Goal: Find specific page/section: Find specific page/section

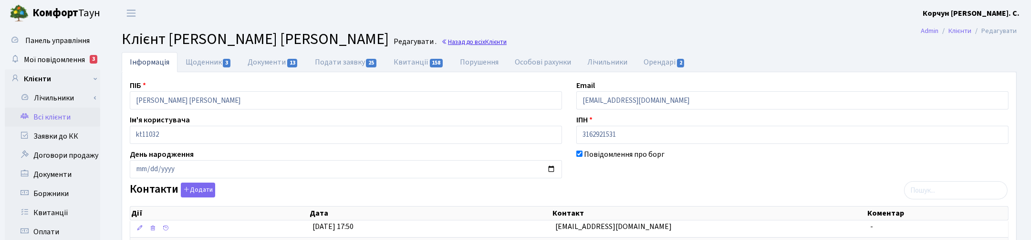
click at [492, 41] on link "Назад до всіх Клієнти" at bounding box center [473, 41] width 65 height 9
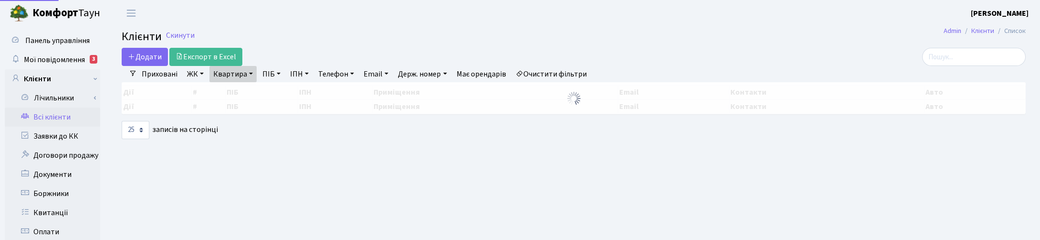
select select "25"
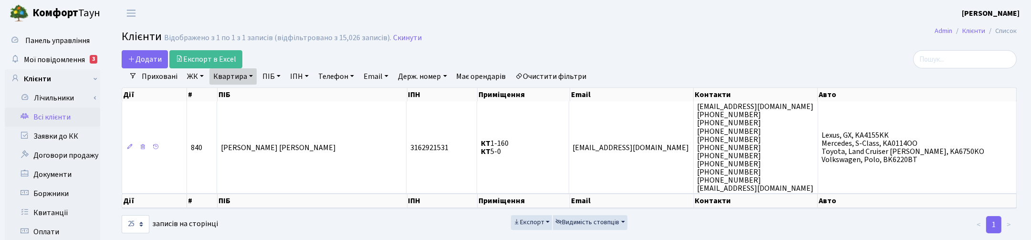
click at [244, 74] on link "Квартира" at bounding box center [232, 76] width 47 height 16
click at [239, 93] on input "1-160" at bounding box center [238, 95] width 56 height 18
type input "1"
type input "139"
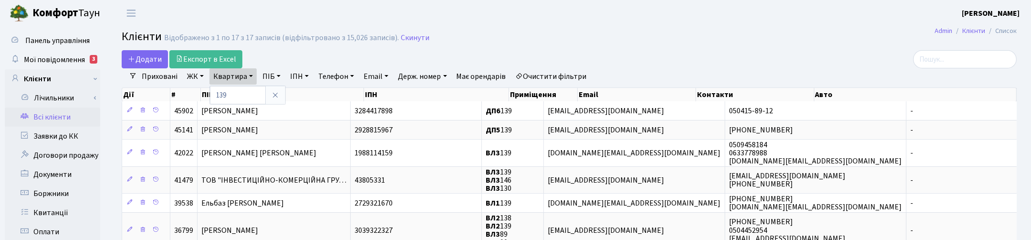
click at [188, 79] on link "ЖК" at bounding box center [195, 76] width 24 height 16
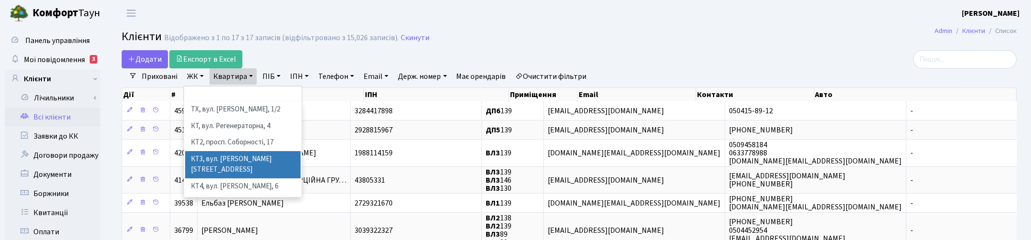
scroll to position [60, 0]
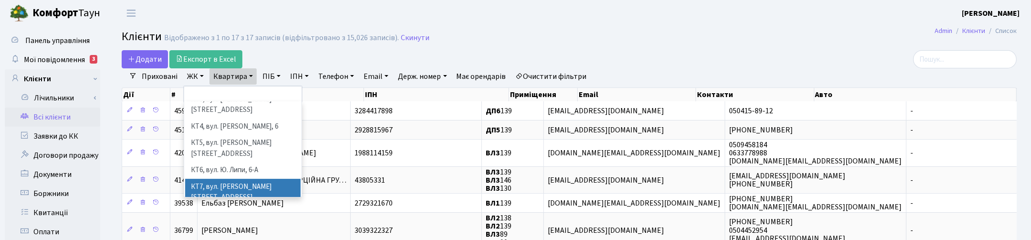
click at [222, 178] on li "КТ7, вул. Березнева, 12" at bounding box center [242, 191] width 115 height 27
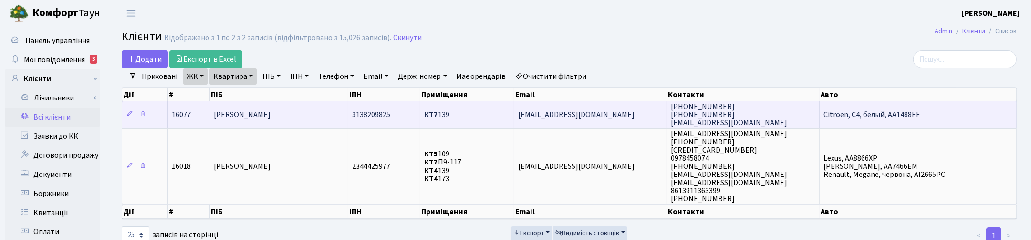
click at [299, 111] on td "Чекед Вікторія Олегівна" at bounding box center [279, 114] width 138 height 26
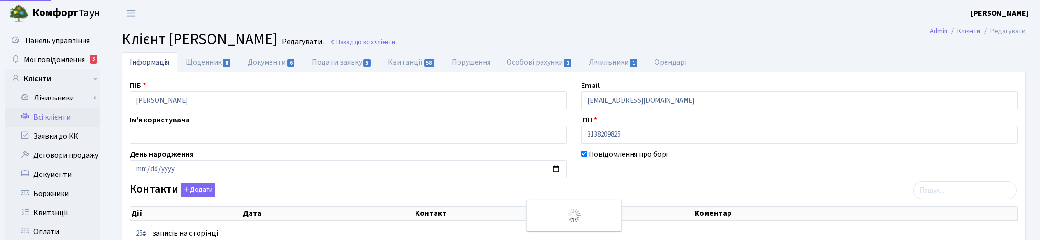
select select "25"
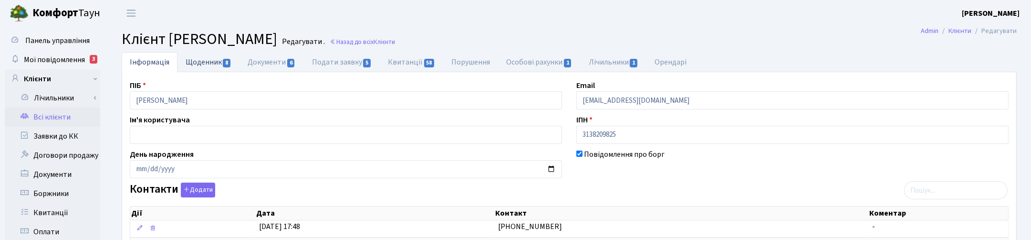
click at [209, 58] on link "Щоденник 8" at bounding box center [208, 62] width 62 height 20
select select "25"
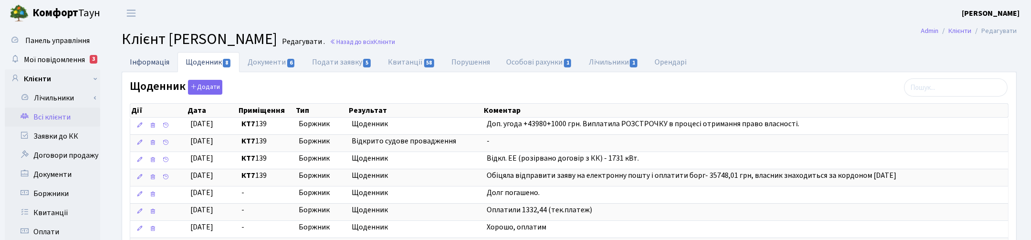
click at [160, 56] on link "Інформація" at bounding box center [150, 62] width 56 height 20
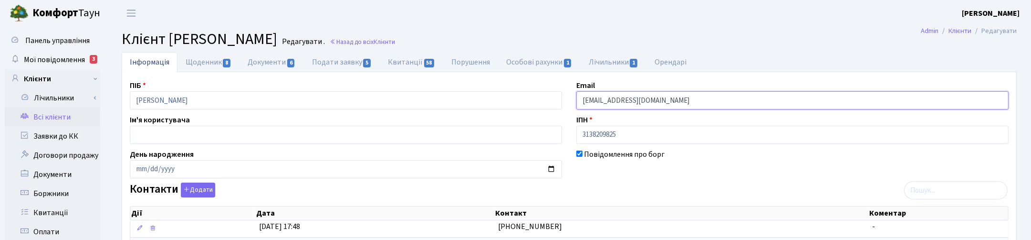
drag, startPoint x: 668, startPoint y: 104, endPoint x: 568, endPoint y: 101, distance: 100.7
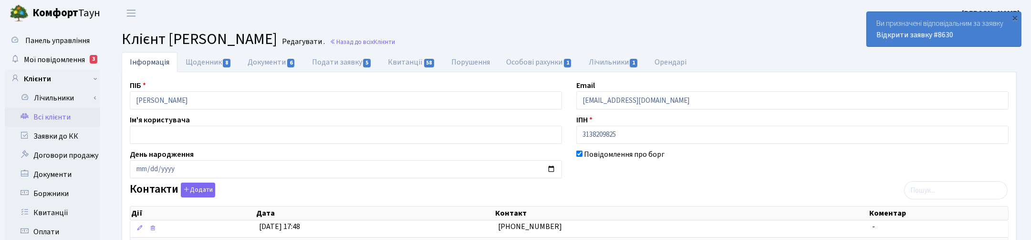
click at [604, 18] on header "Комфорт Таун Корчун І. С. Мій обліковий запис Вийти" at bounding box center [515, 13] width 1031 height 26
click at [559, 25] on header "Комфорт Таун Корчун І. С. Мій обліковий запис Вийти" at bounding box center [515, 13] width 1031 height 26
click at [198, 63] on link "Щоденник 8" at bounding box center [208, 62] width 62 height 20
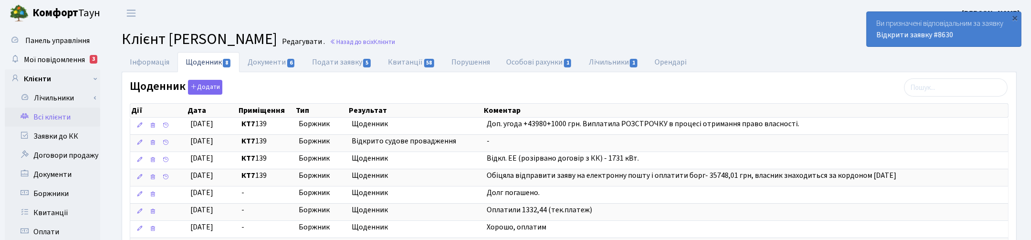
click at [620, 36] on h2 "Клієнт Чекед Вікторія Олегівна Редагувати . Назад до всіх Клієнти" at bounding box center [569, 39] width 895 height 18
click at [395, 37] on link "Назад до всіх Клієнти" at bounding box center [362, 41] width 65 height 9
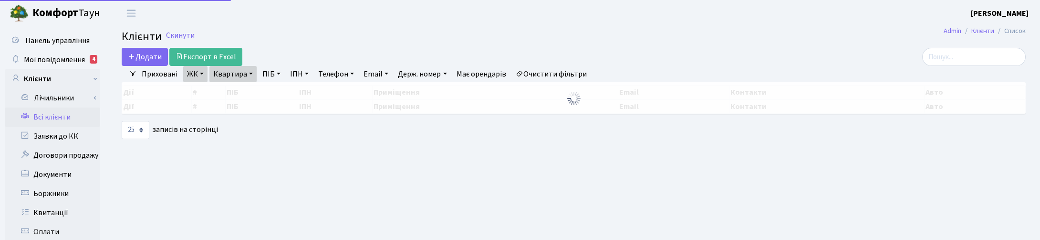
select select "25"
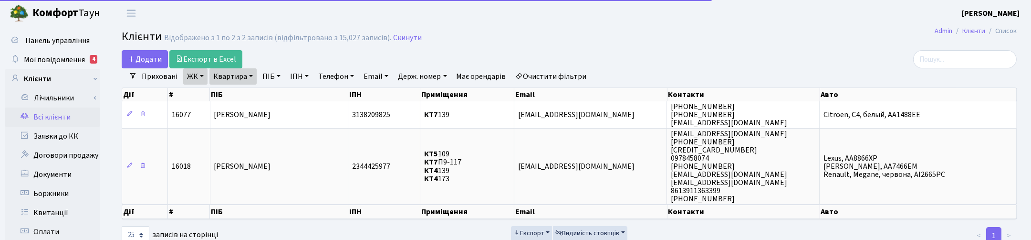
drag, startPoint x: 250, startPoint y: 74, endPoint x: 251, endPoint y: 92, distance: 18.2
click at [250, 74] on link "Квартира" at bounding box center [232, 76] width 47 height 16
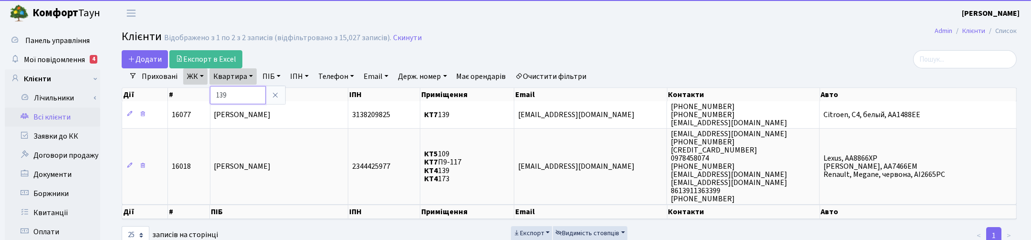
click at [242, 96] on input "139" at bounding box center [238, 95] width 56 height 18
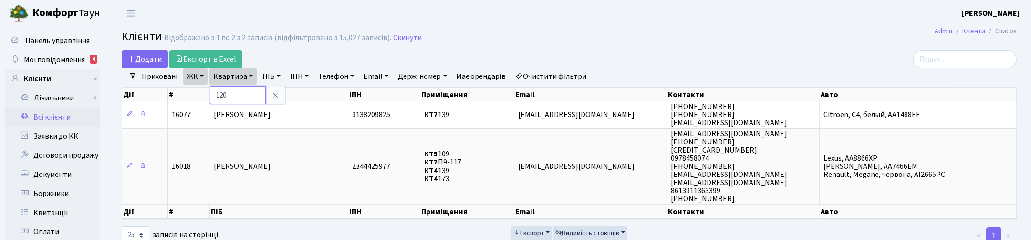
type input "120"
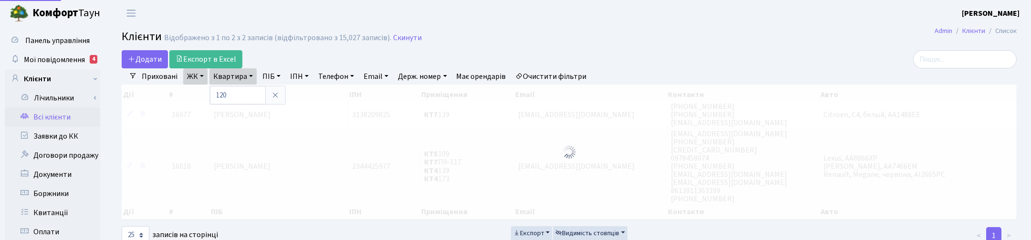
click at [196, 74] on link "ЖК" at bounding box center [195, 76] width 24 height 16
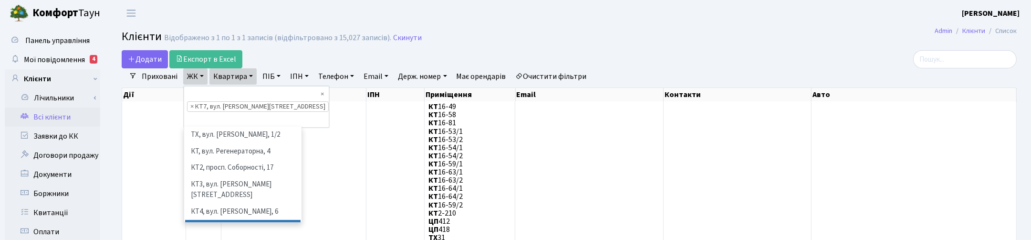
click at [206, 126] on li "ТХ, вул. Ділова, 1/2" at bounding box center [242, 134] width 115 height 17
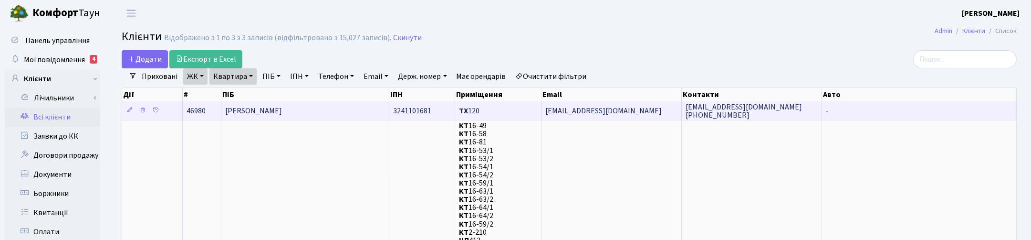
click at [282, 111] on span "[PERSON_NAME]" at bounding box center [253, 110] width 57 height 10
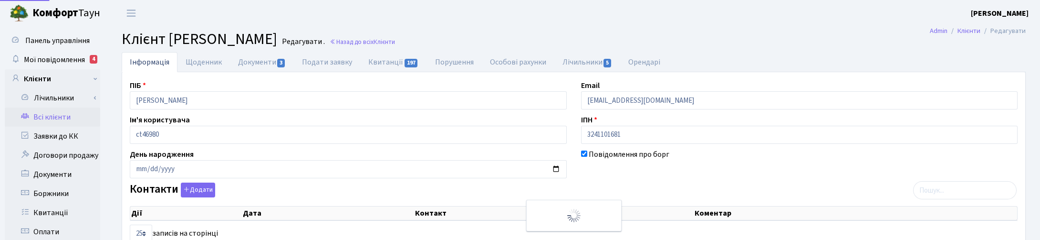
select select "25"
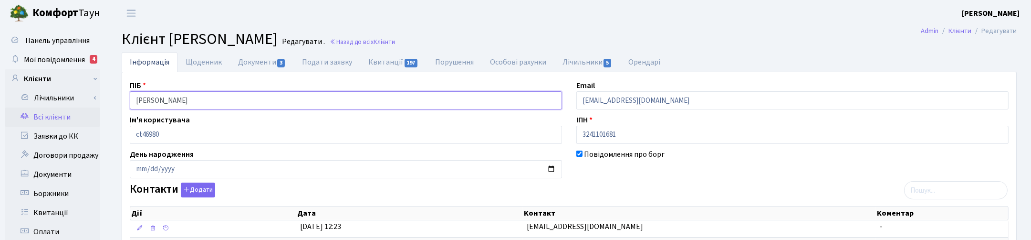
drag, startPoint x: 176, startPoint y: 102, endPoint x: 101, endPoint y: 101, distance: 74.9
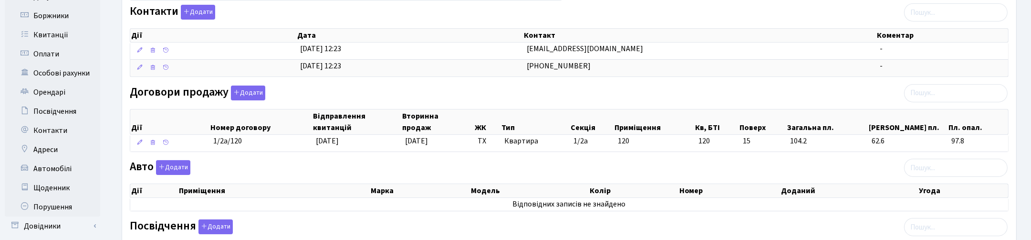
scroll to position [179, 0]
